Goal: Obtain resource: Download file/media

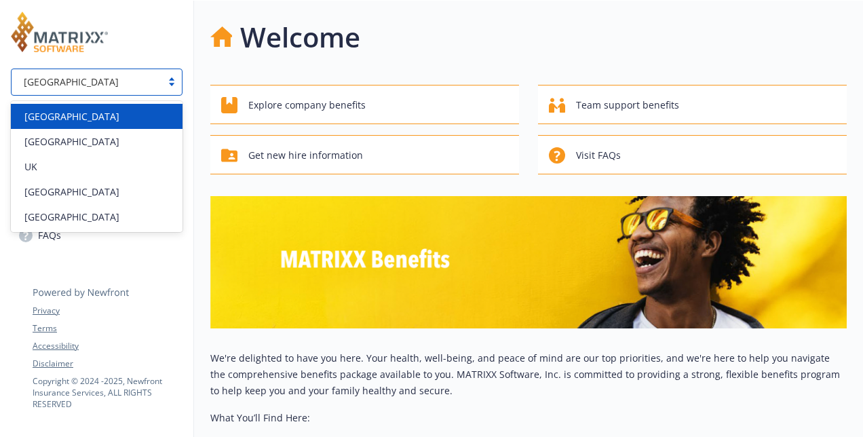
click at [128, 90] on div "[GEOGRAPHIC_DATA]" at bounding box center [87, 81] width 150 height 17
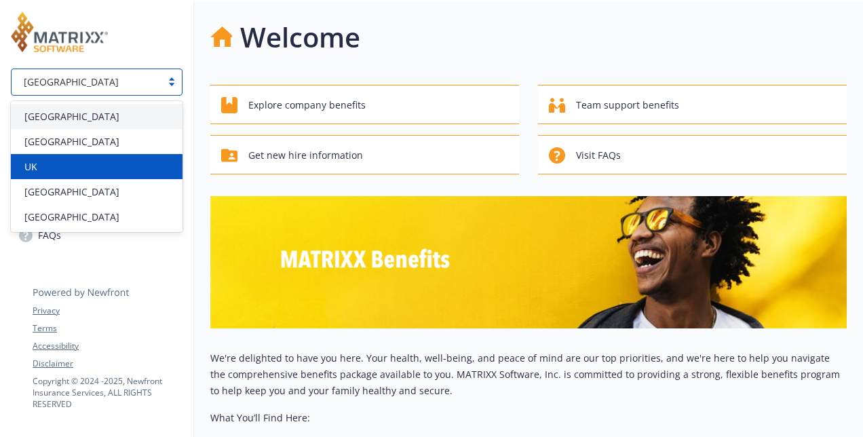
click at [49, 165] on div "UK" at bounding box center [96, 166] width 155 height 14
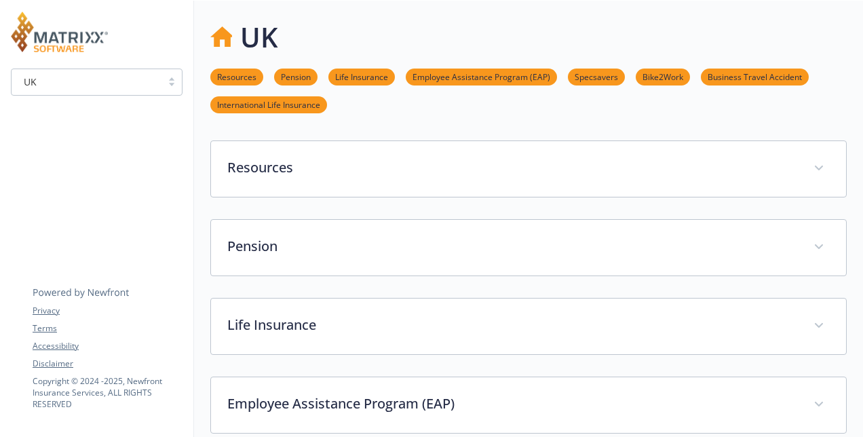
click at [673, 77] on link "Bike2Work" at bounding box center [663, 76] width 54 height 13
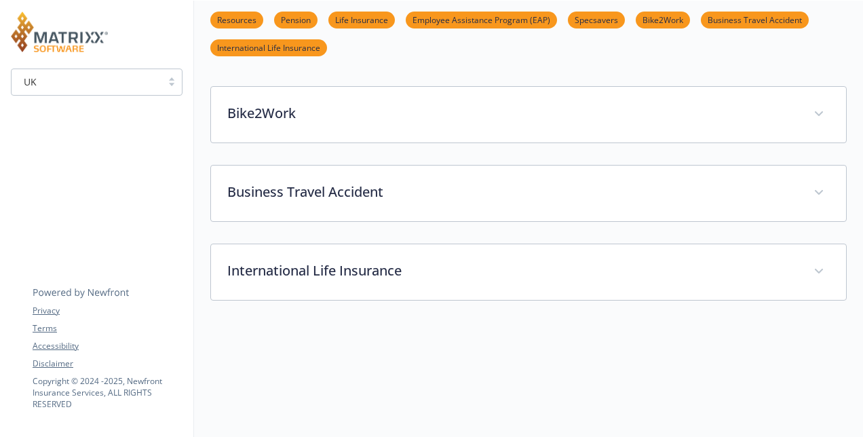
scroll to position [462, 10]
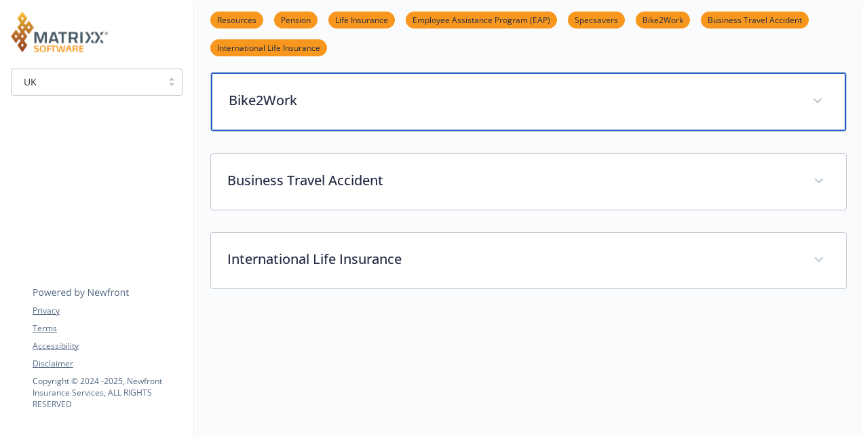
click at [476, 117] on div "Bike2Work" at bounding box center [528, 102] width 635 height 58
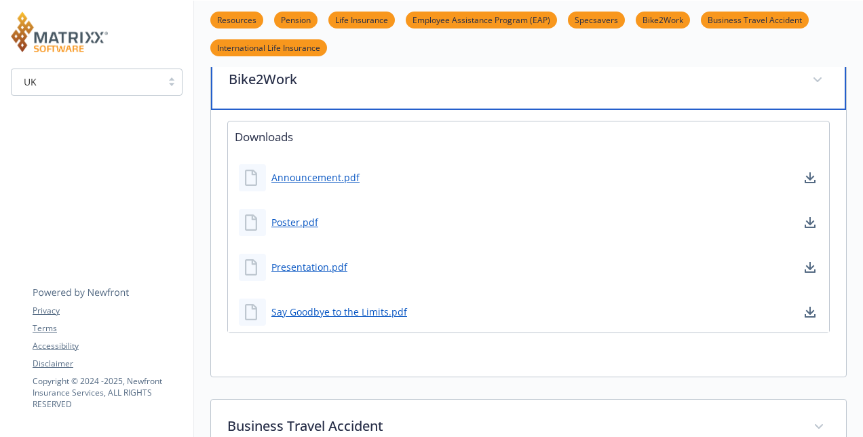
scroll to position [457, 10]
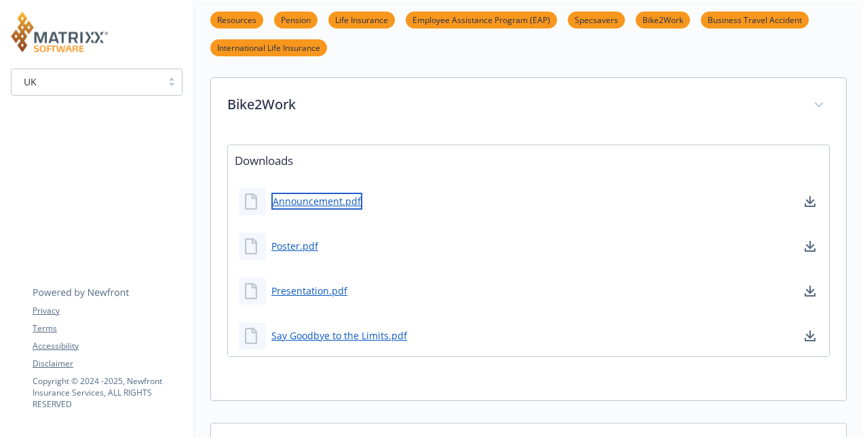
click at [288, 200] on link "Announcement.pdf" at bounding box center [316, 201] width 91 height 17
